Goal: Find specific page/section: Find specific page/section

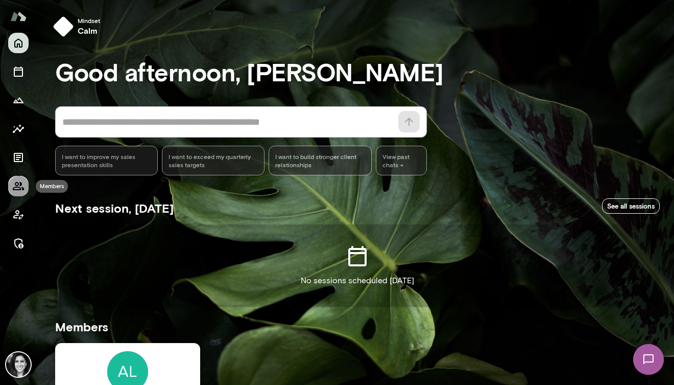
click at [18, 187] on icon "Members" at bounding box center [18, 186] width 11 height 8
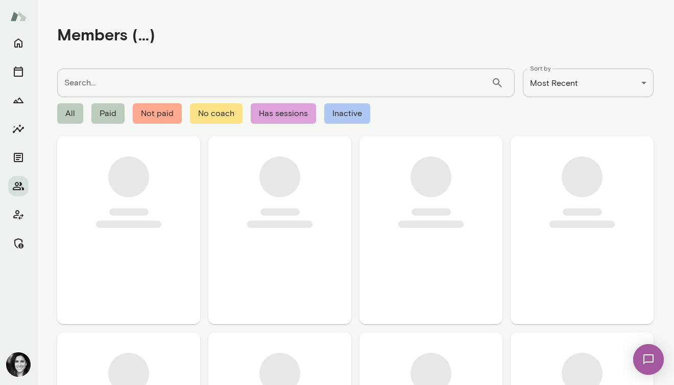
click at [148, 85] on input "Search..." at bounding box center [274, 82] width 434 height 29
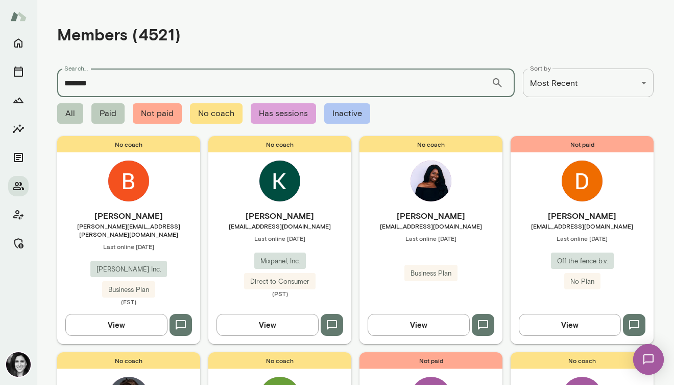
type input "*******"
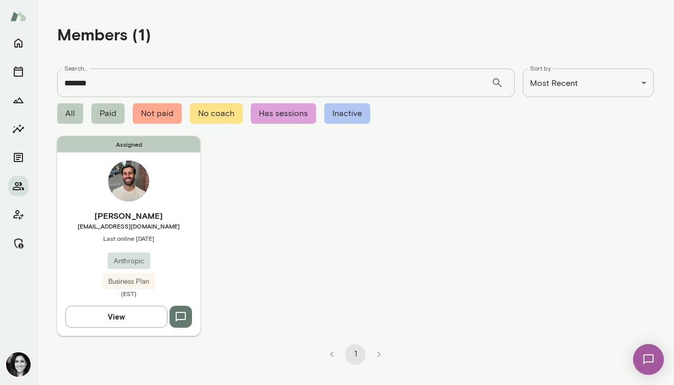
click at [139, 180] on img at bounding box center [128, 180] width 41 height 41
